Goal: Task Accomplishment & Management: Use online tool/utility

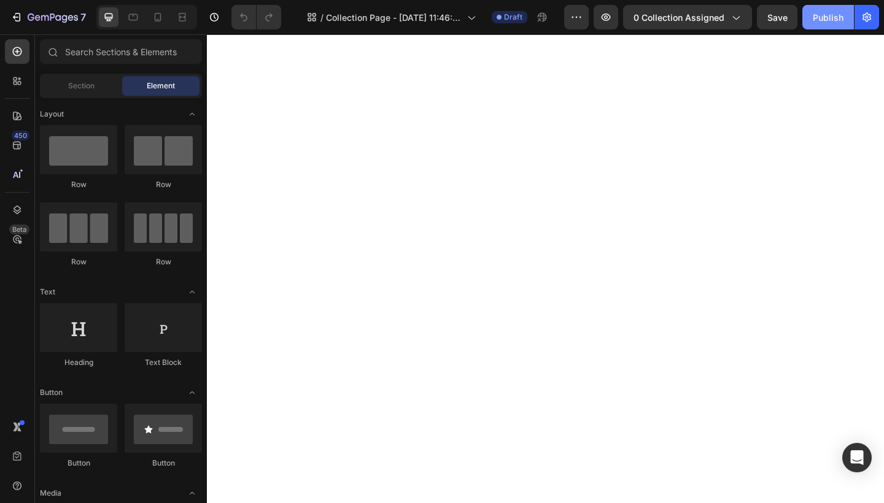
click at [838, 18] on div "Publish" at bounding box center [828, 17] width 31 height 13
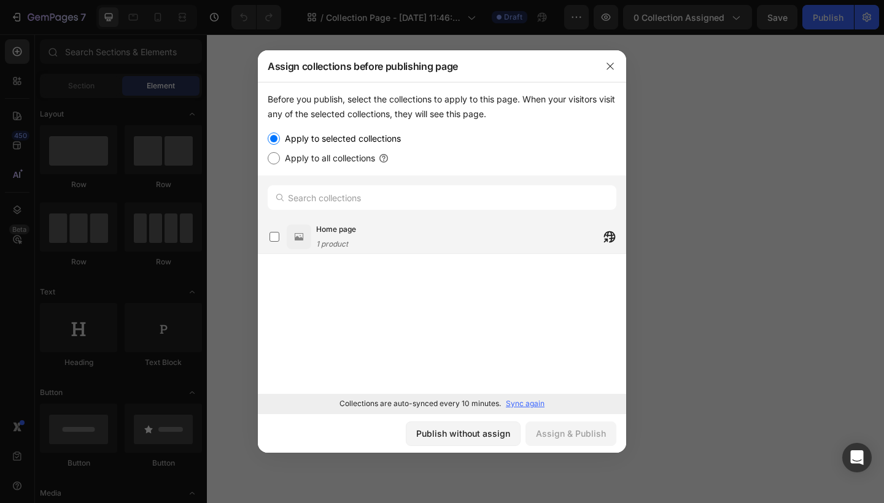
click at [355, 244] on div "Home page 1 product" at bounding box center [336, 236] width 40 height 27
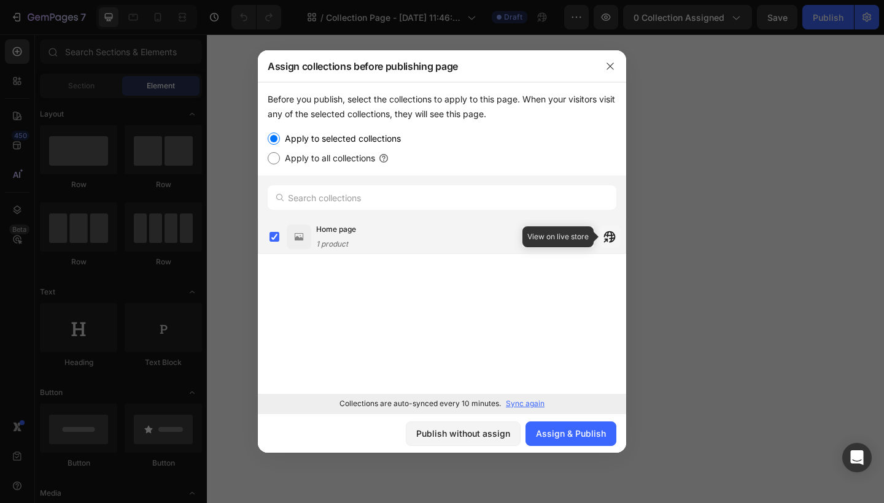
click at [608, 238] on icon "button" at bounding box center [606, 240] width 4 height 4
click at [613, 61] on icon "button" at bounding box center [610, 66] width 10 height 10
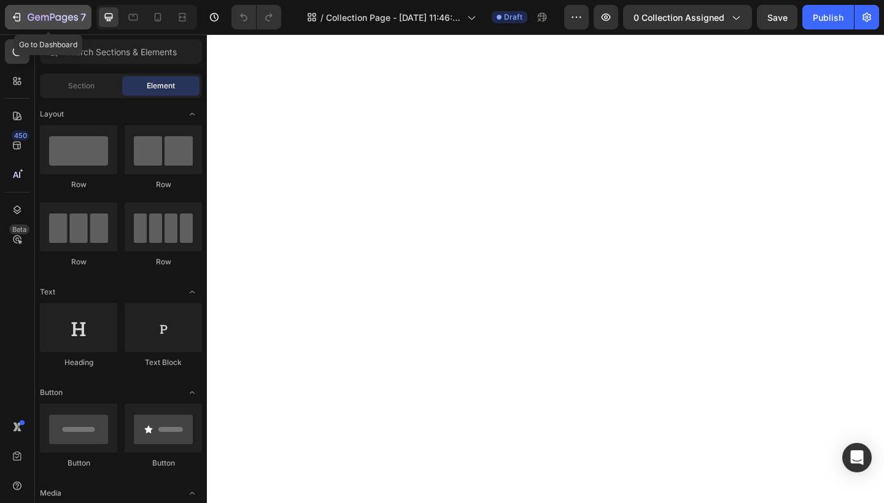
click at [63, 23] on div "7" at bounding box center [57, 17] width 58 height 15
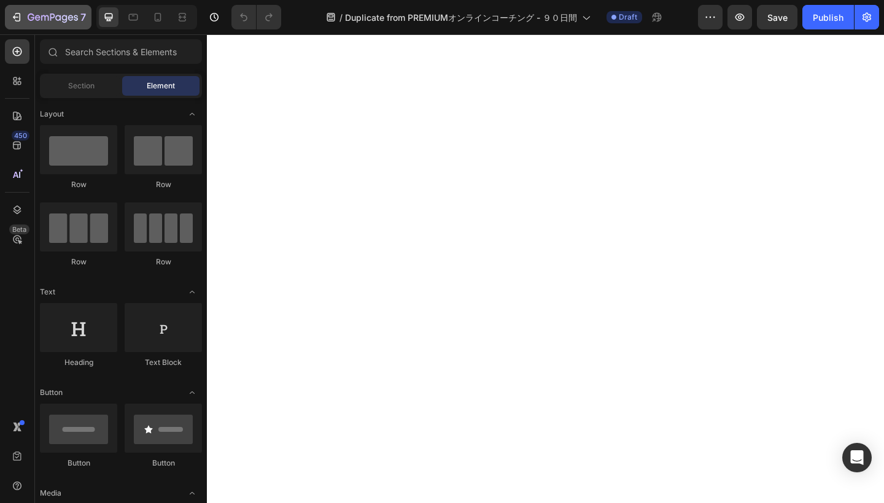
click at [50, 16] on icon "button" at bounding box center [53, 18] width 50 height 10
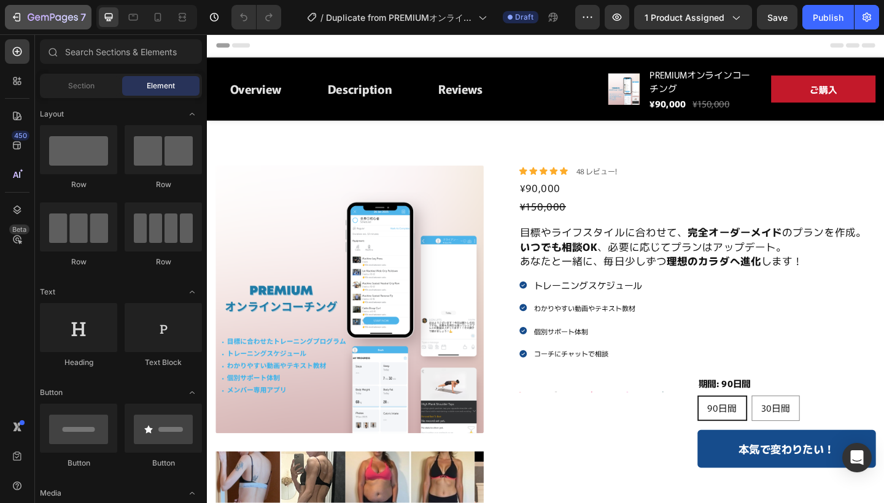
click at [76, 20] on icon "button" at bounding box center [76, 18] width 4 height 6
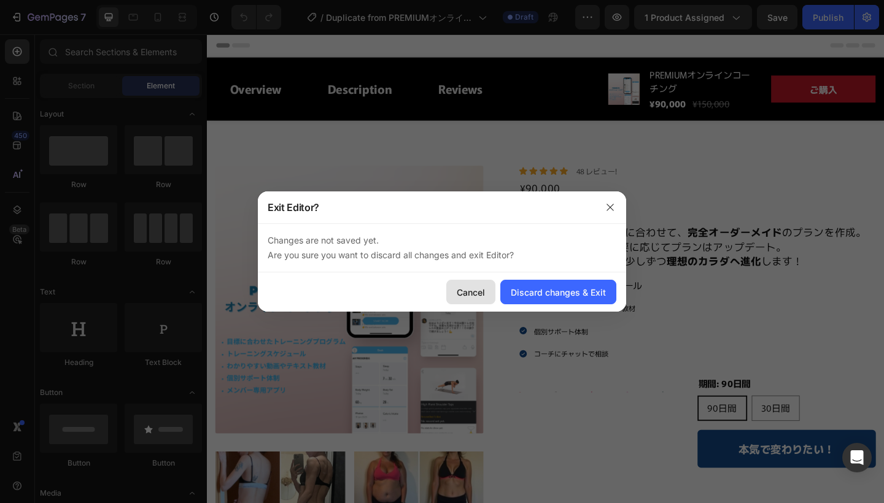
click at [466, 292] on div "Cancel" at bounding box center [471, 292] width 28 height 13
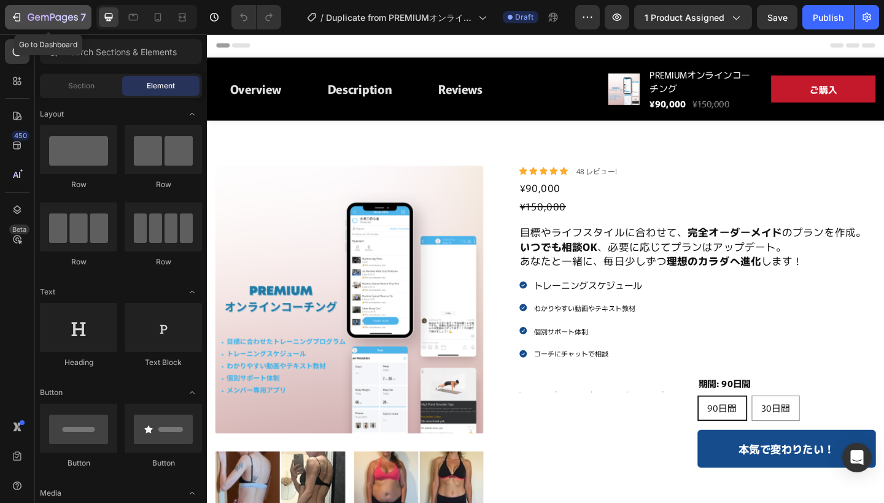
click at [75, 18] on icon "button" at bounding box center [53, 18] width 50 height 10
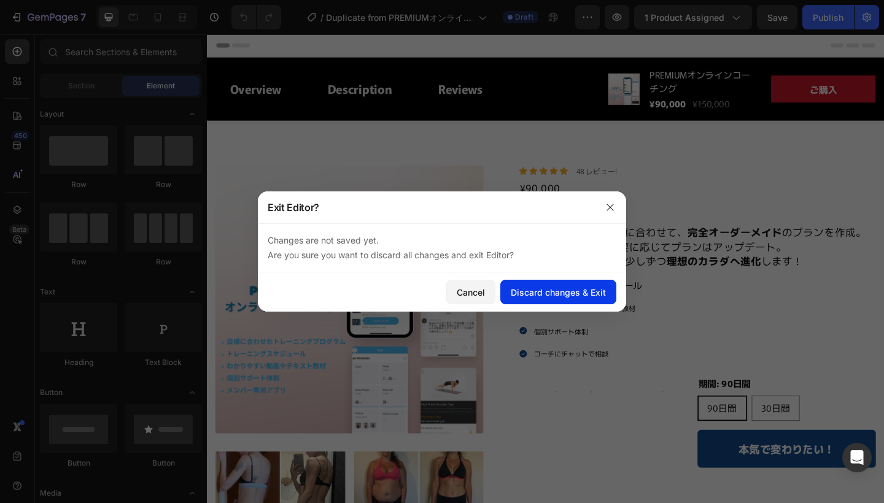
click at [540, 293] on div "Discard changes & Exit" at bounding box center [558, 292] width 95 height 13
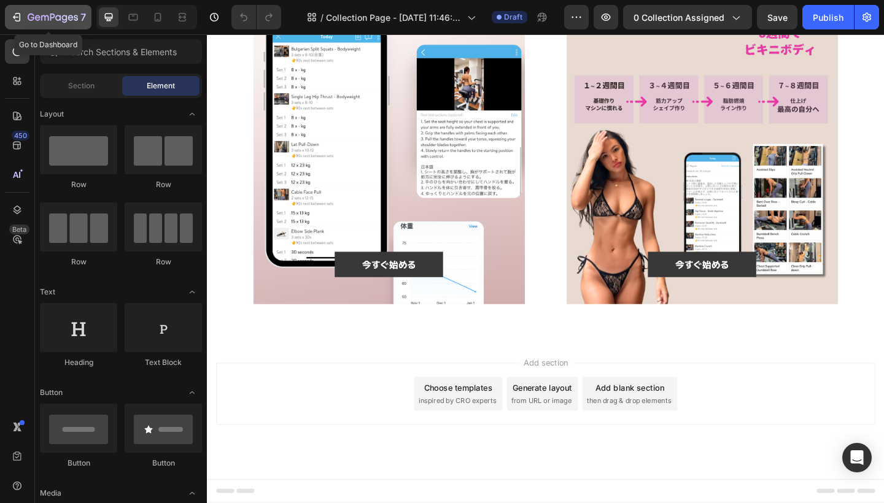
scroll to position [248, 0]
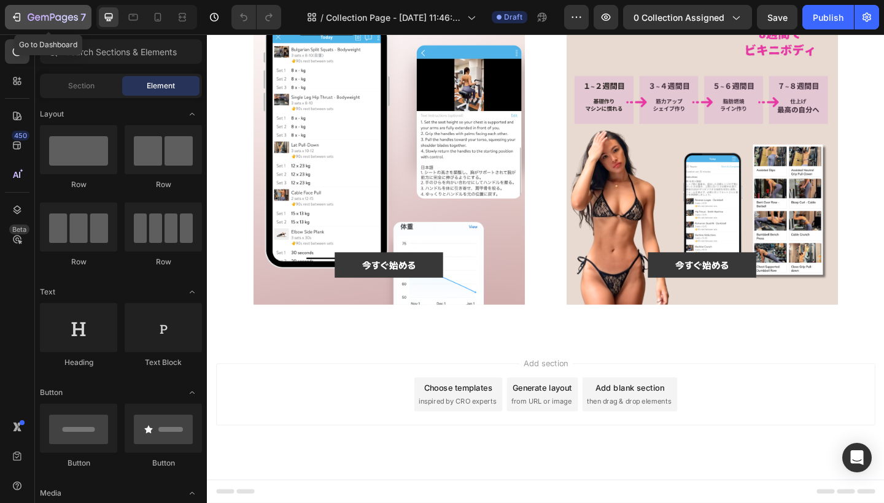
click at [66, 16] on icon "button" at bounding box center [65, 19] width 6 height 8
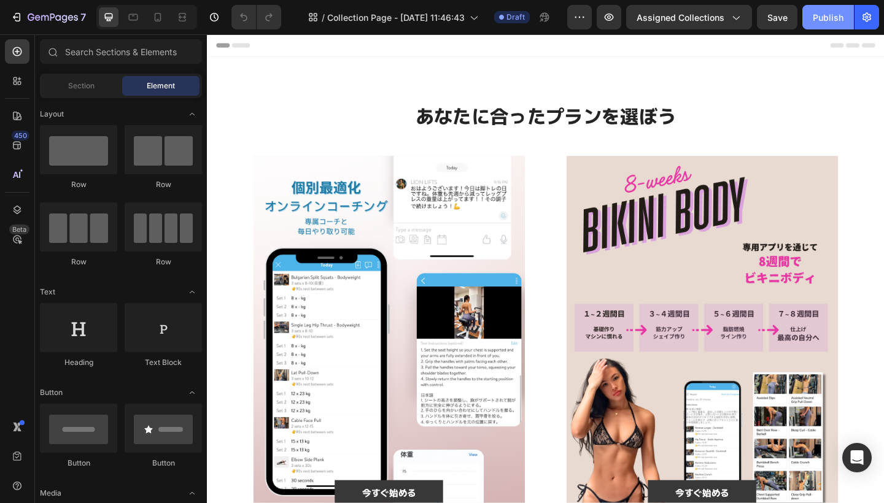
click at [823, 23] on div "Publish" at bounding box center [828, 17] width 31 height 13
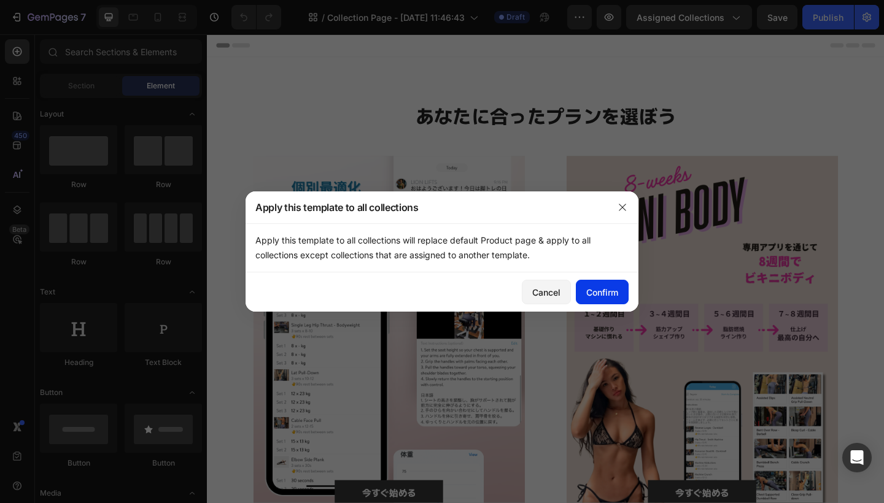
click at [598, 298] on div "Confirm" at bounding box center [602, 292] width 32 height 13
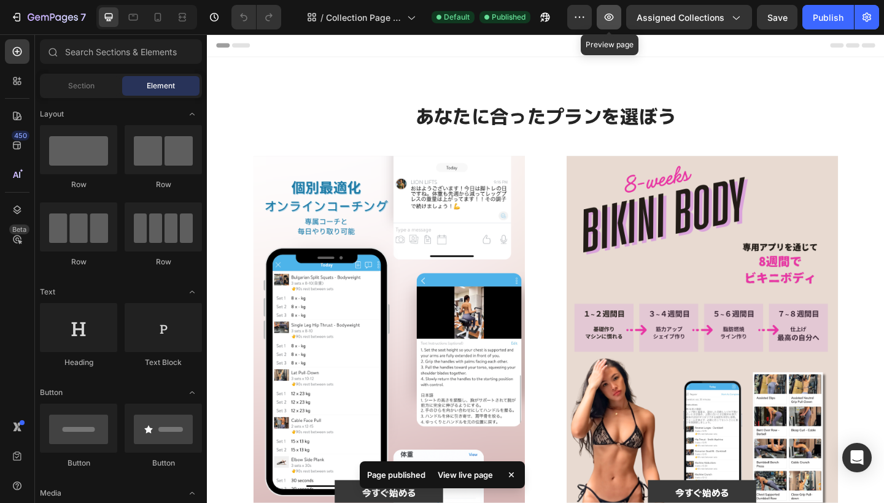
click at [612, 19] on icon "button" at bounding box center [609, 17] width 12 height 12
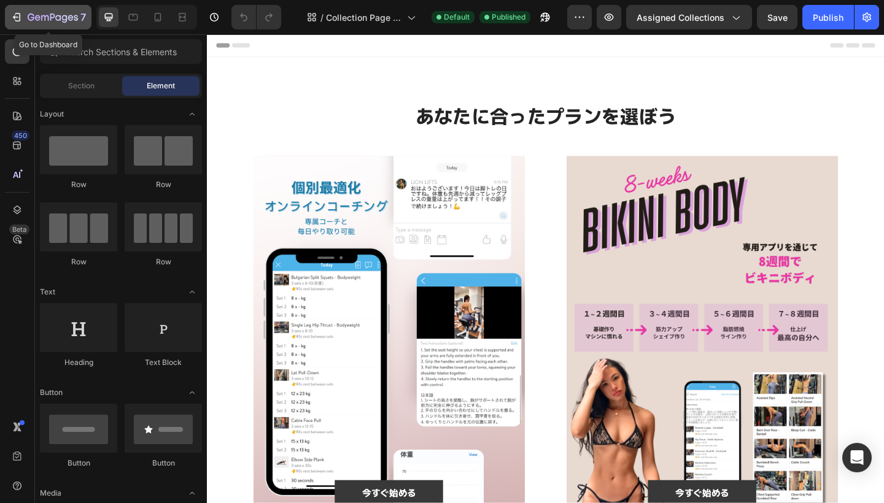
click at [35, 18] on icon "button" at bounding box center [53, 18] width 50 height 10
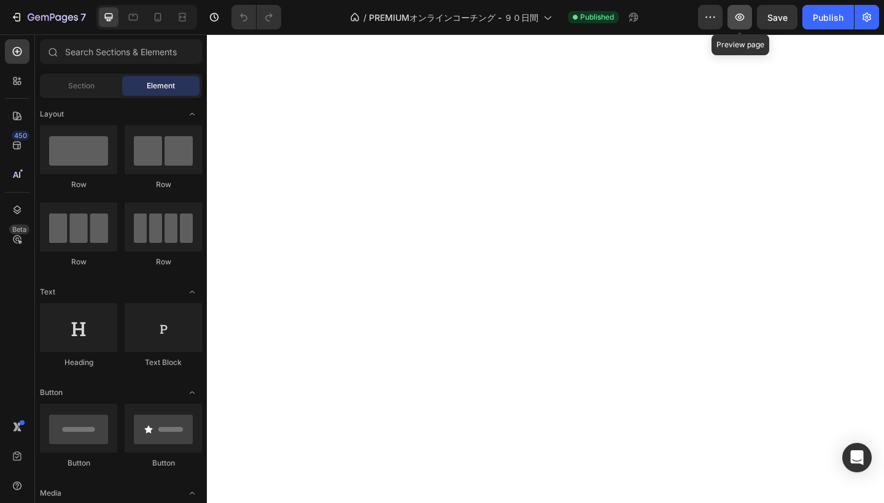
click at [737, 19] on icon "button" at bounding box center [739, 17] width 9 height 7
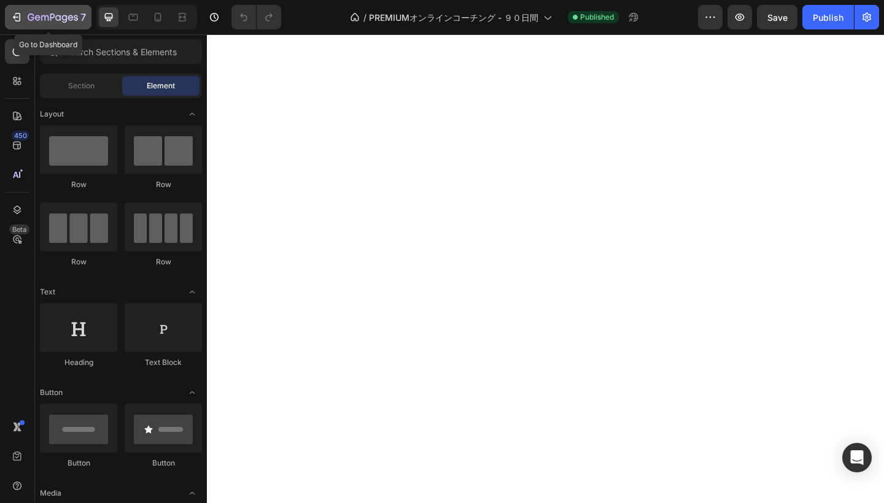
click at [53, 19] on icon "button" at bounding box center [53, 18] width 50 height 10
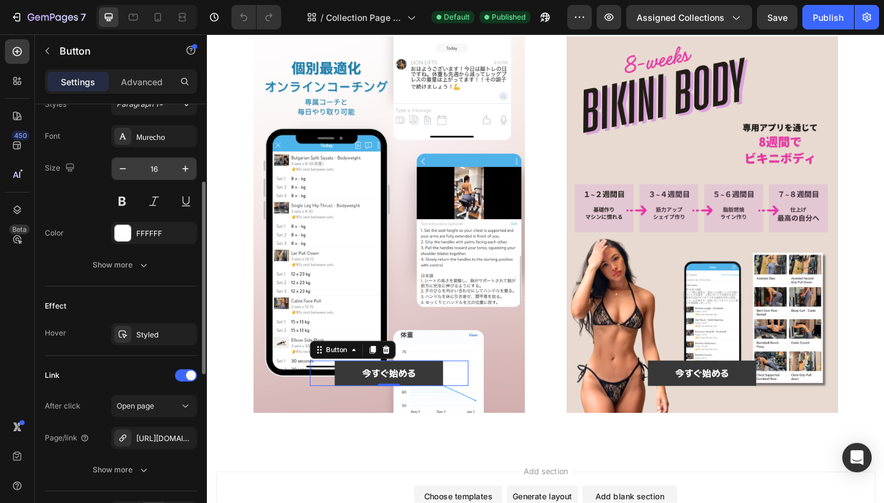
scroll to position [542, 0]
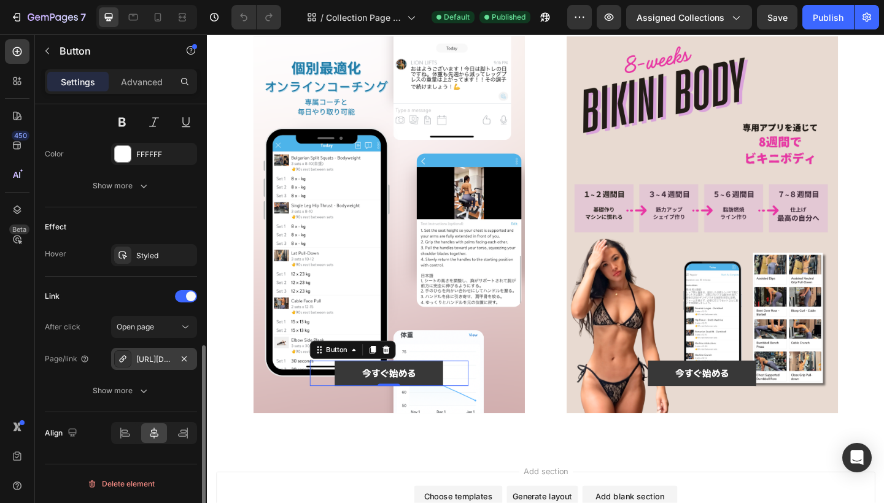
click at [167, 359] on div "[URL][DOMAIN_NAME]" at bounding box center [154, 359] width 36 height 11
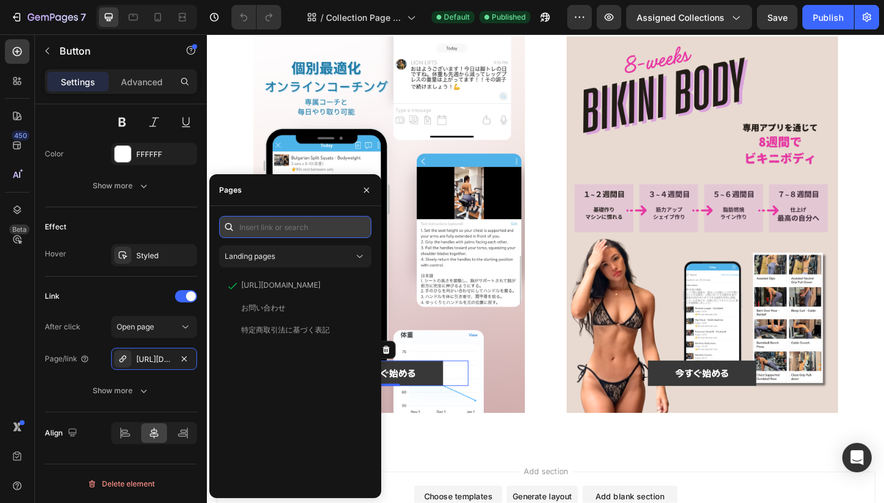
click at [280, 225] on input "text" at bounding box center [295, 227] width 152 height 22
paste input "https://lionliftspro.com/a/gempages?version=v7&shop_id=578429566855414665&theme…"
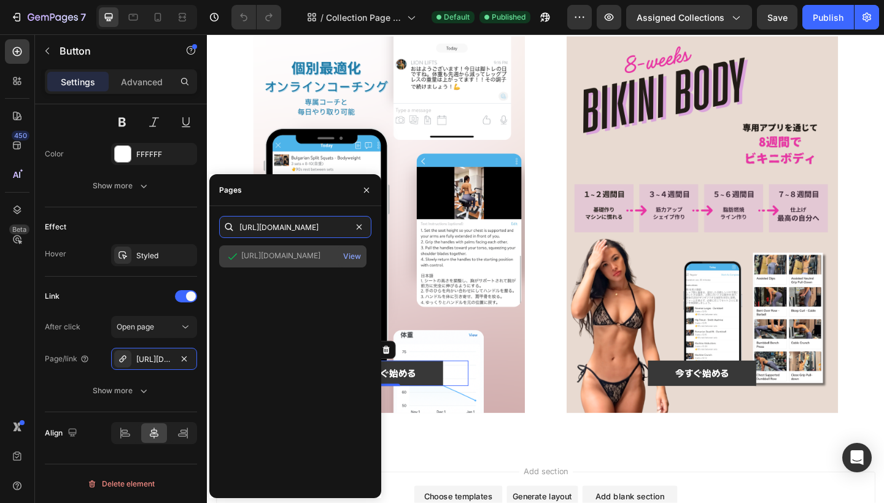
type input "https://lionliftspro.com/a/gempages?version=v7&shop_id=578429566855414665&theme…"
click at [274, 255] on div "https://lionliftspro.com/a/gempages?version=v7&shop_id=578429566855414665&theme…" at bounding box center [280, 255] width 79 height 11
click at [357, 255] on div "View" at bounding box center [352, 256] width 18 height 11
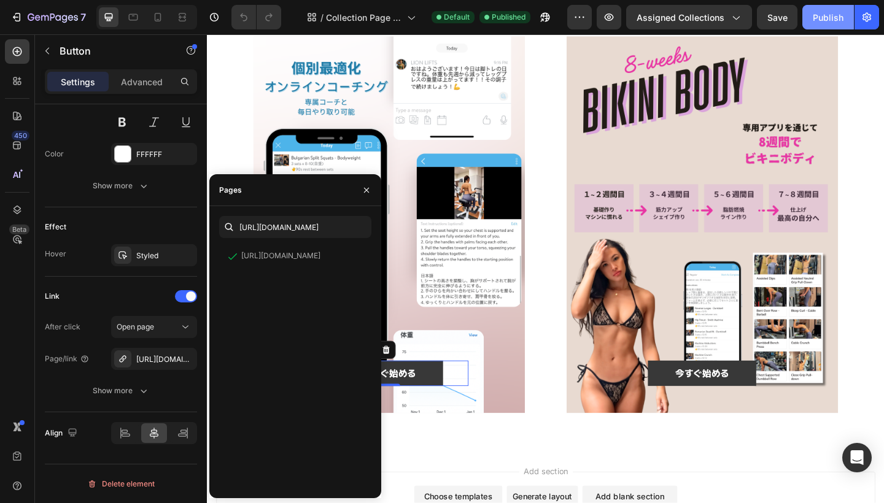
click at [815, 10] on button "Publish" at bounding box center [828, 17] width 52 height 25
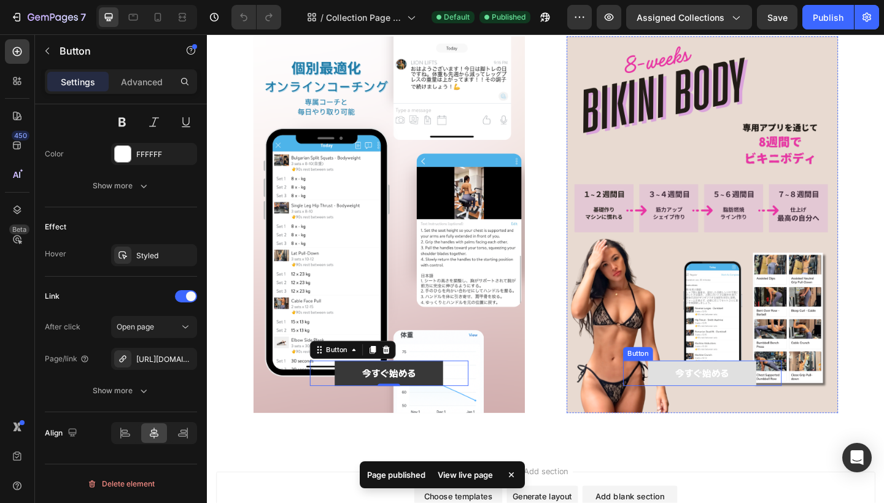
click at [705, 405] on link "今すぐ始める" at bounding box center [745, 404] width 118 height 28
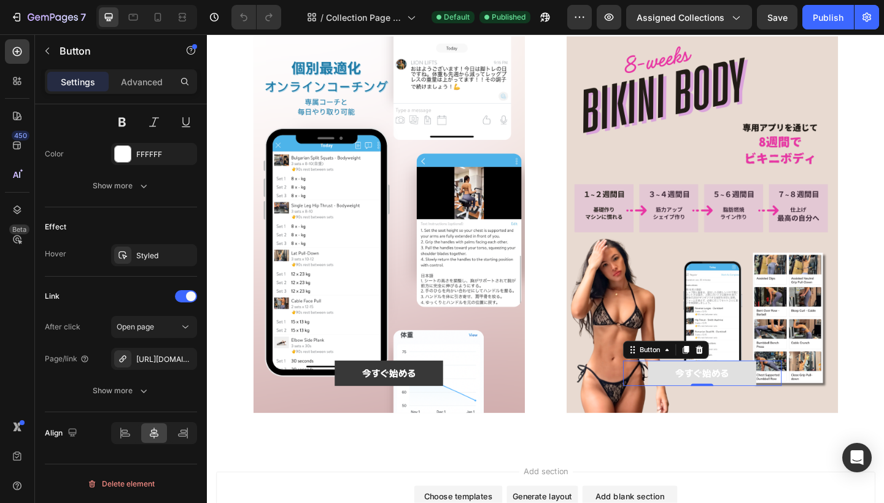
click at [777, 403] on link "今すぐ始める" at bounding box center [745, 404] width 118 height 28
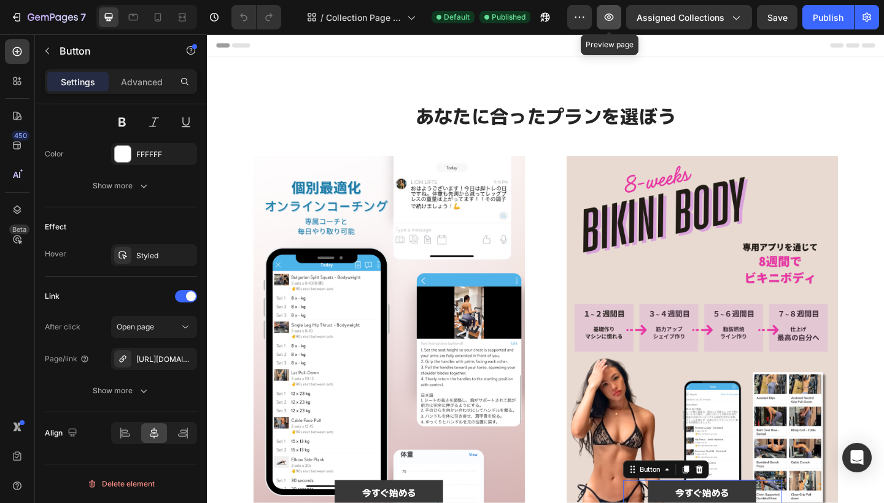
scroll to position [0, 0]
click at [612, 18] on icon "button" at bounding box center [609, 17] width 9 height 7
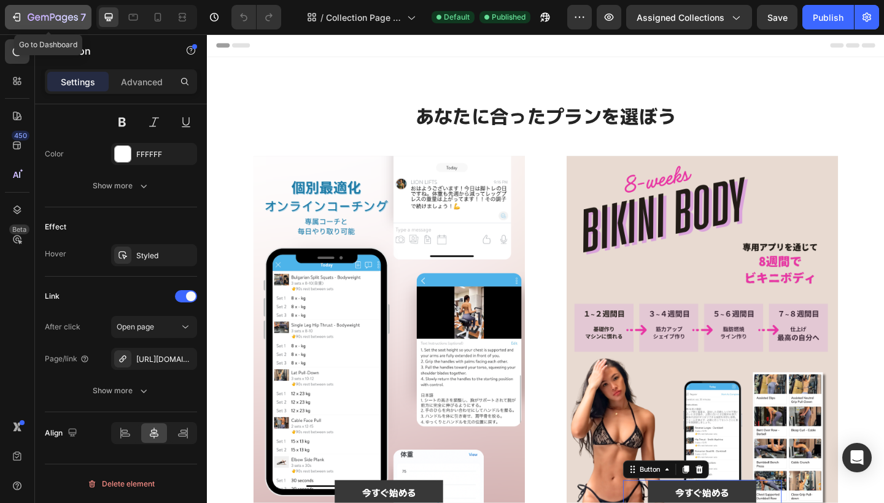
click at [48, 20] on icon "button" at bounding box center [44, 18] width 7 height 6
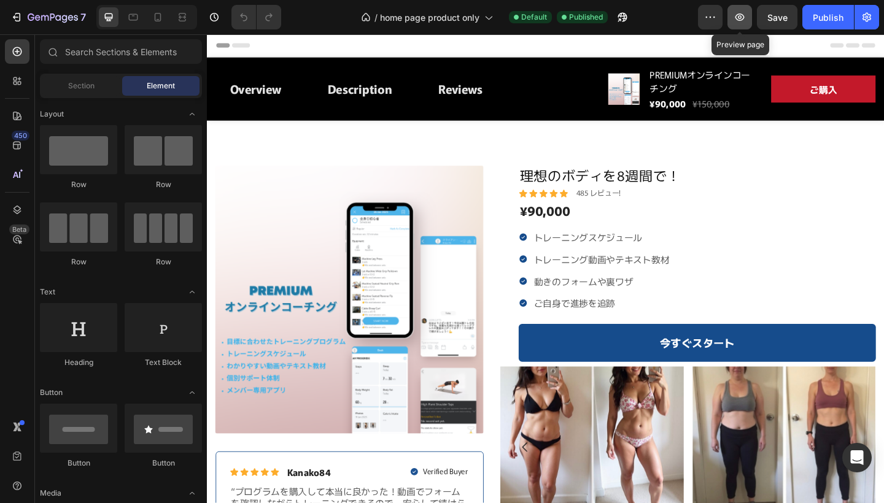
click at [740, 15] on icon "button" at bounding box center [740, 17] width 12 height 12
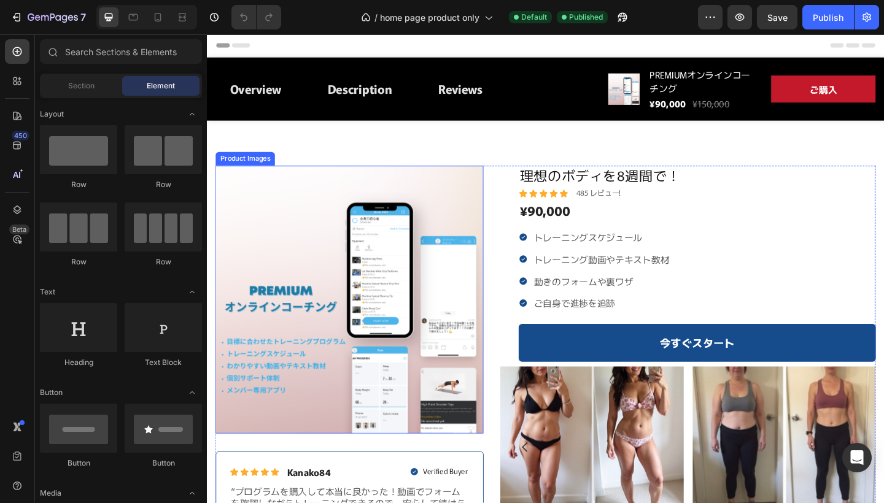
click at [439, 219] on img at bounding box center [362, 323] width 292 height 292
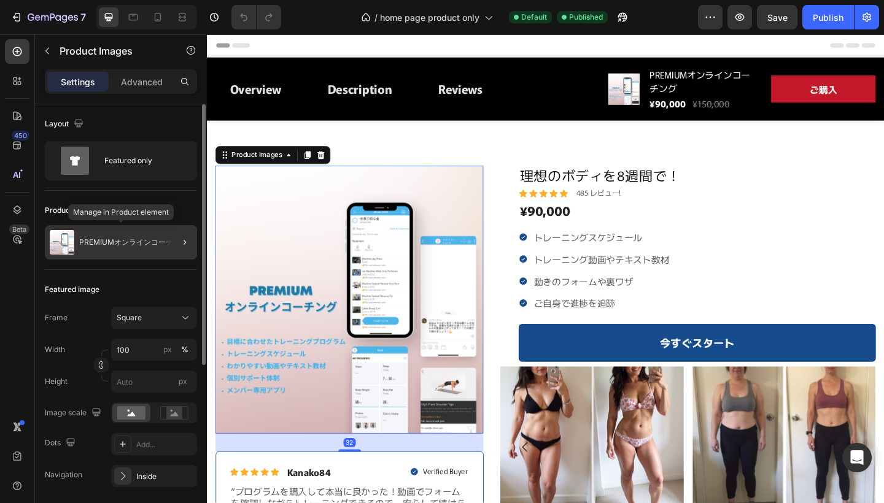
click at [119, 244] on p "PREMIUMオンラインコーチング" at bounding box center [133, 242] width 109 height 9
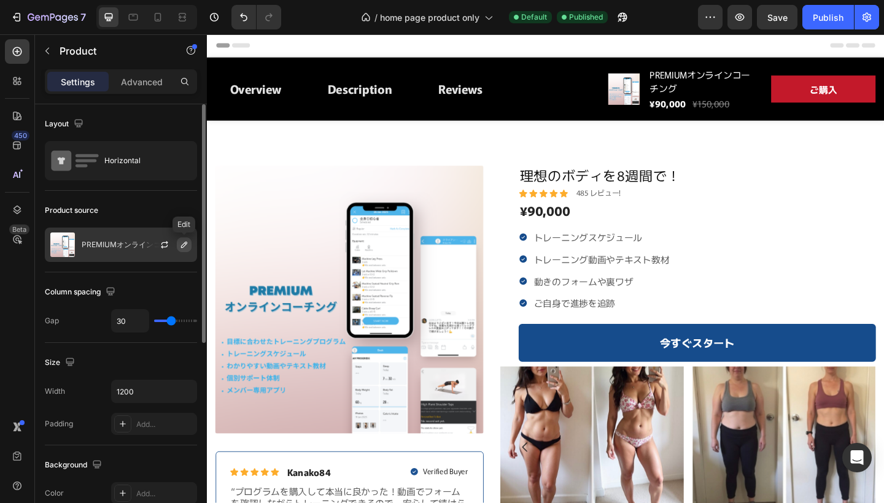
click at [182, 244] on icon "button" at bounding box center [184, 245] width 10 height 10
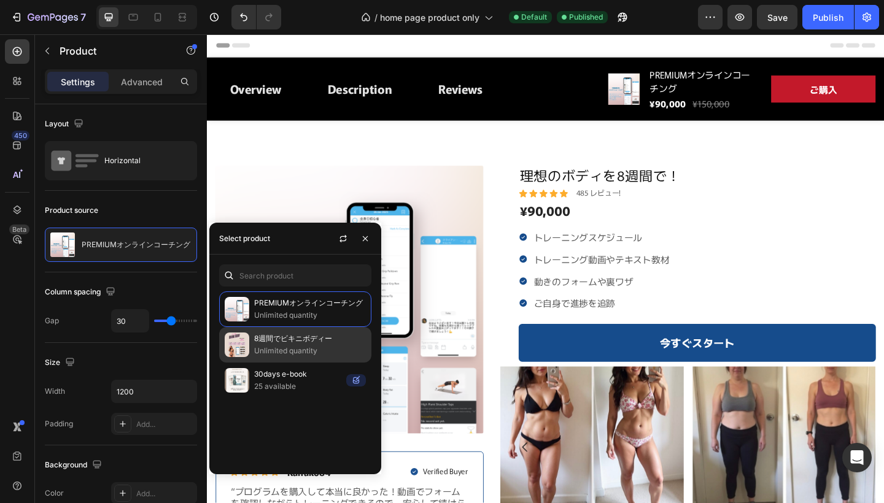
click at [316, 363] on div "8週間でビキニボディー Unlimited quantity" at bounding box center [295, 381] width 152 height 36
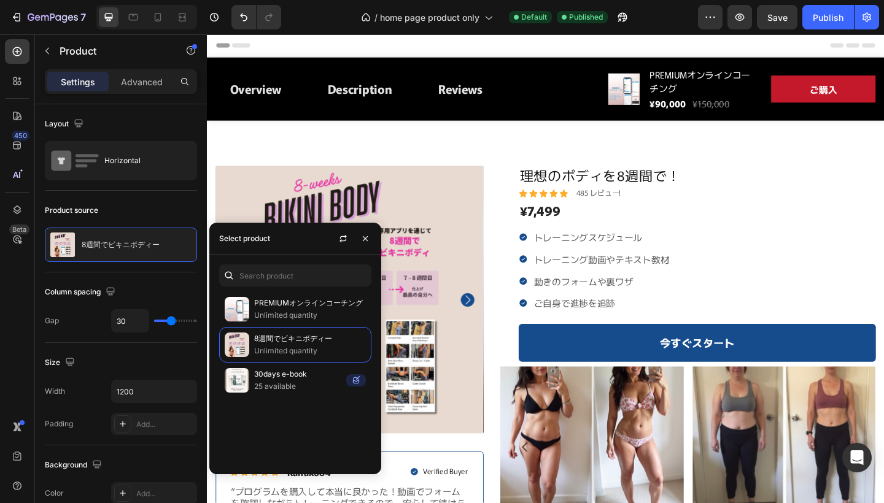
click at [523, 259] on div "Product Images Icon Icon Icon Icon Icon Icon List [PERSON_NAME]84 Text Block Ro…" at bounding box center [575, 422] width 718 height 491
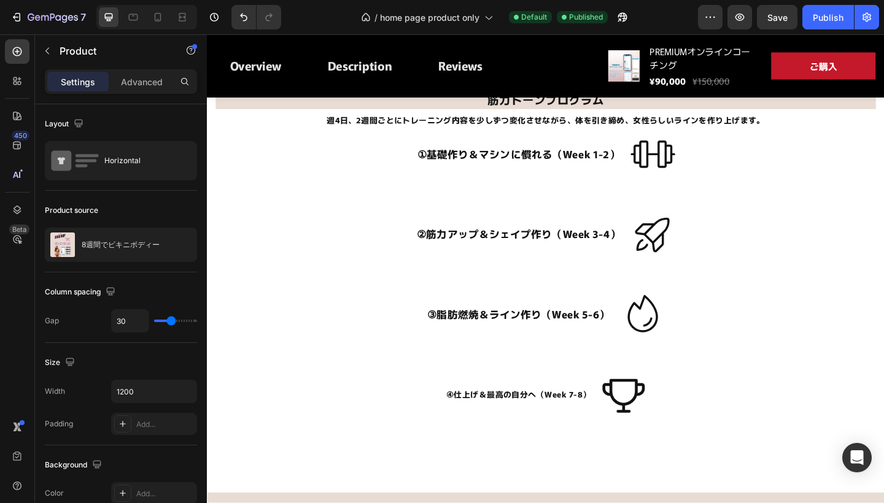
scroll to position [1053, 0]
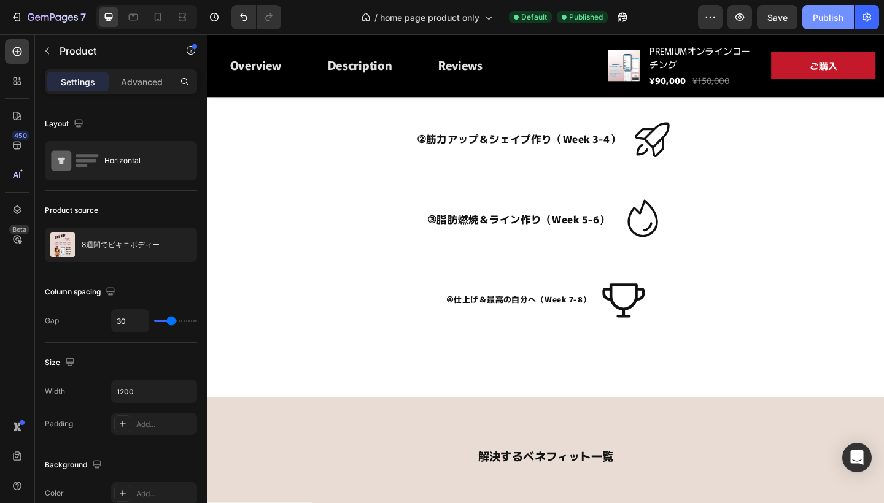
click at [829, 15] on div "Publish" at bounding box center [828, 17] width 31 height 13
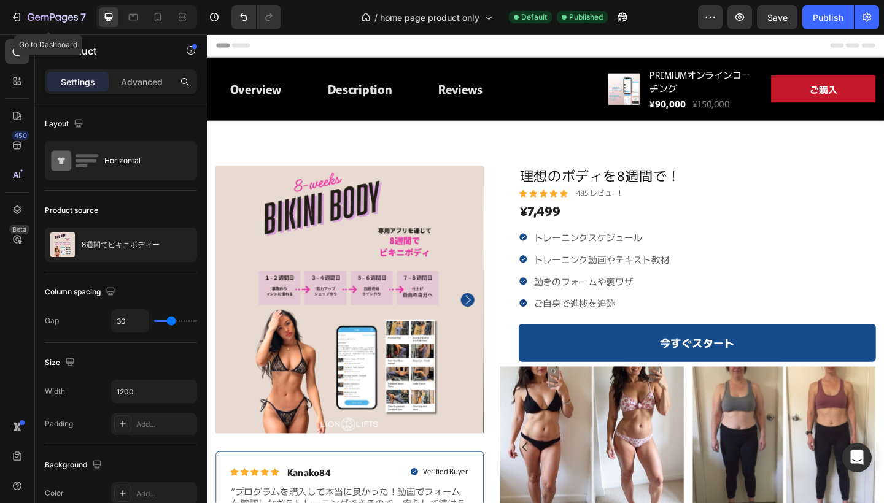
scroll to position [0, 0]
click at [64, 11] on div "7" at bounding box center [57, 17] width 58 height 15
